Goal: Browse casually: Explore the website without a specific task or goal

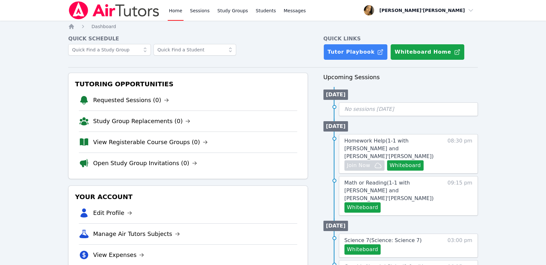
click at [253, 230] on li "Manage Air Tutors Subjects" at bounding box center [188, 233] width 218 height 21
click at [284, 51] on div at bounding box center [187, 53] width 239 height 18
drag, startPoint x: 26, startPoint y: 36, endPoint x: 54, endPoint y: 52, distance: 32.8
